Goal: Information Seeking & Learning: Learn about a topic

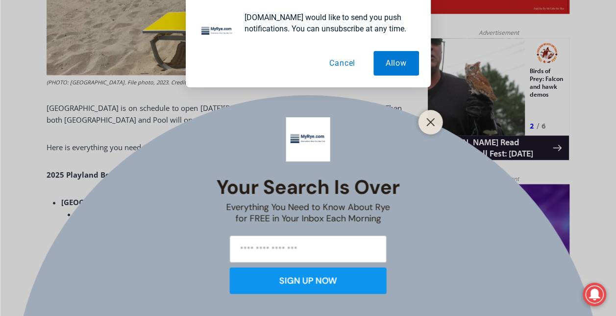
scroll to position [625, 0]
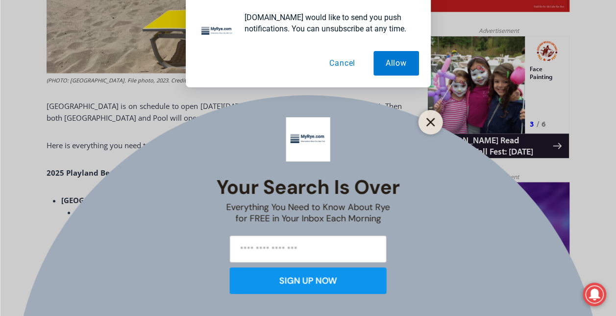
click at [432, 121] on line "Close" at bounding box center [430, 122] width 7 height 7
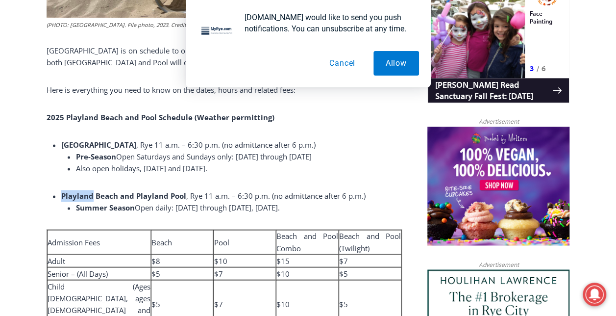
scroll to position [691, 0]
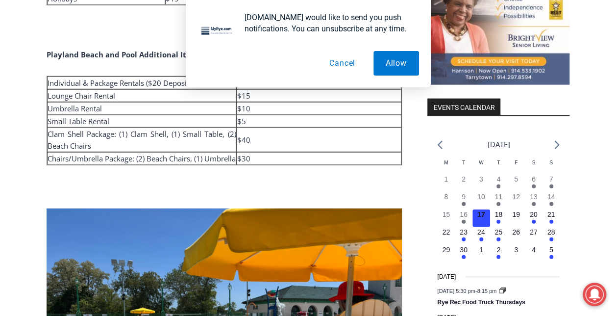
scroll to position [1121, 0]
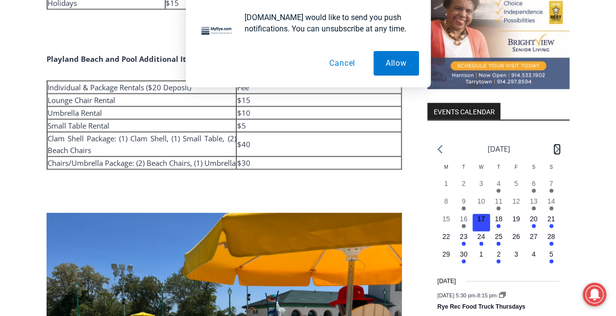
click at [559, 153] on icon "Next month" at bounding box center [557, 149] width 5 height 8
click at [557, 153] on icon "Next month" at bounding box center [557, 149] width 5 height 8
click at [437, 150] on icon "Previous month" at bounding box center [439, 149] width 5 height 9
click at [557, 152] on icon "Next month" at bounding box center [557, 149] width 5 height 8
click at [551, 263] on em "Has events" at bounding box center [552, 261] width 4 height 4
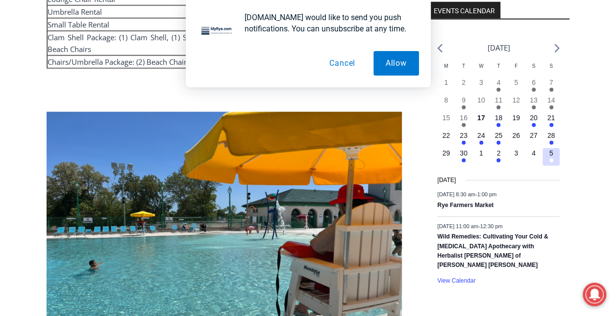
scroll to position [1224, 0]
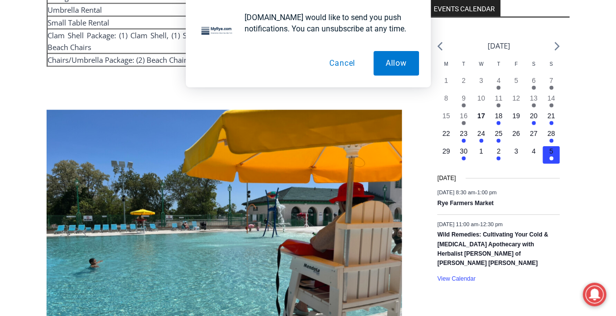
click at [331, 69] on button "Cancel" at bounding box center [342, 63] width 51 height 25
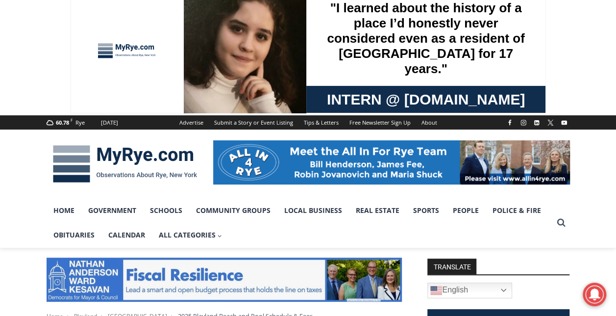
scroll to position [0, 0]
